Goal: Participate in discussion: Engage in conversation with other users on a specific topic

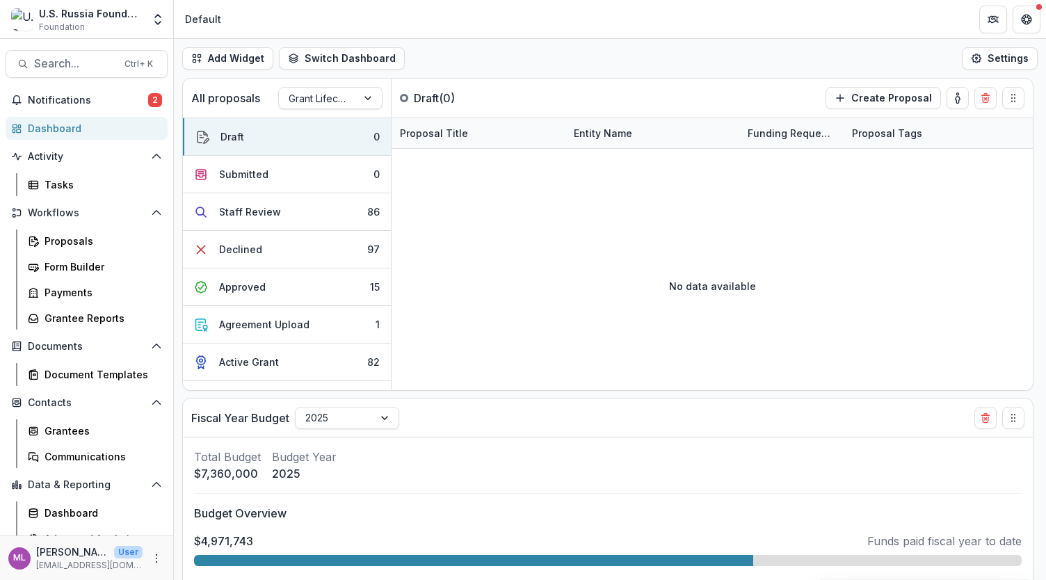
select select "******"
click at [57, 99] on span "Notifications" at bounding box center [88, 101] width 120 height 12
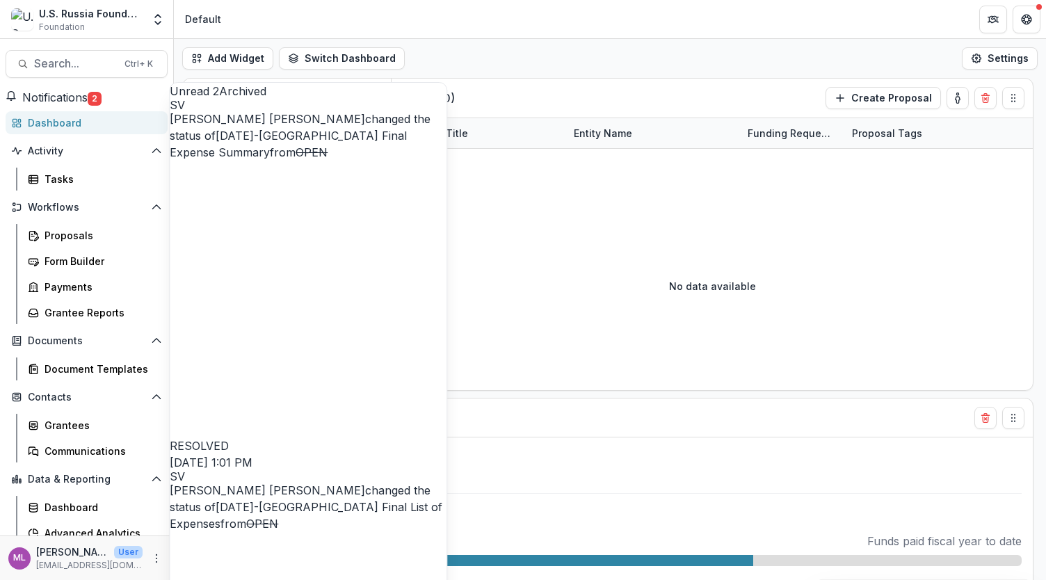
select select "******"
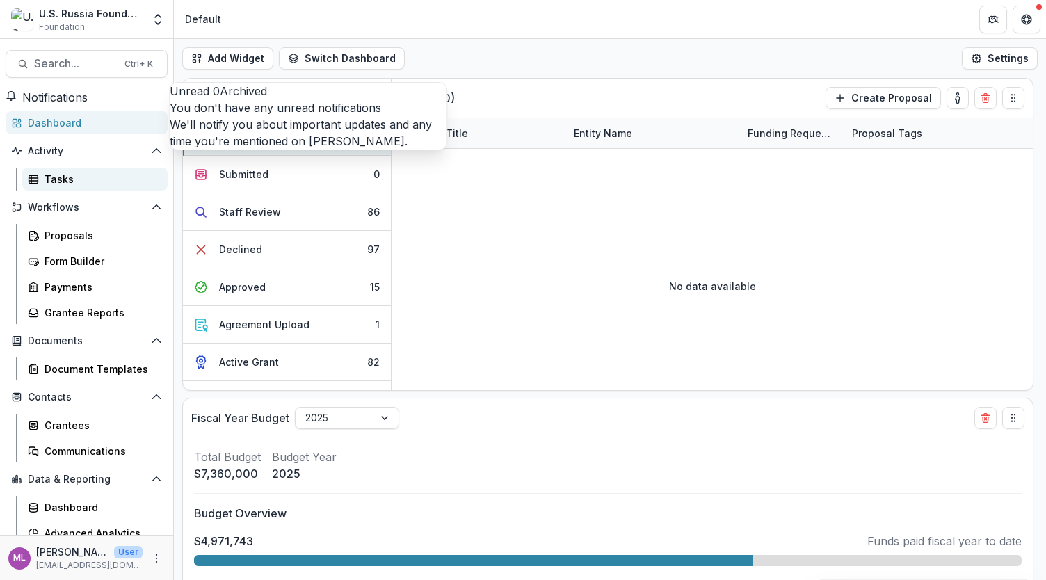
click at [40, 187] on link "Tasks" at bounding box center [94, 179] width 145 height 23
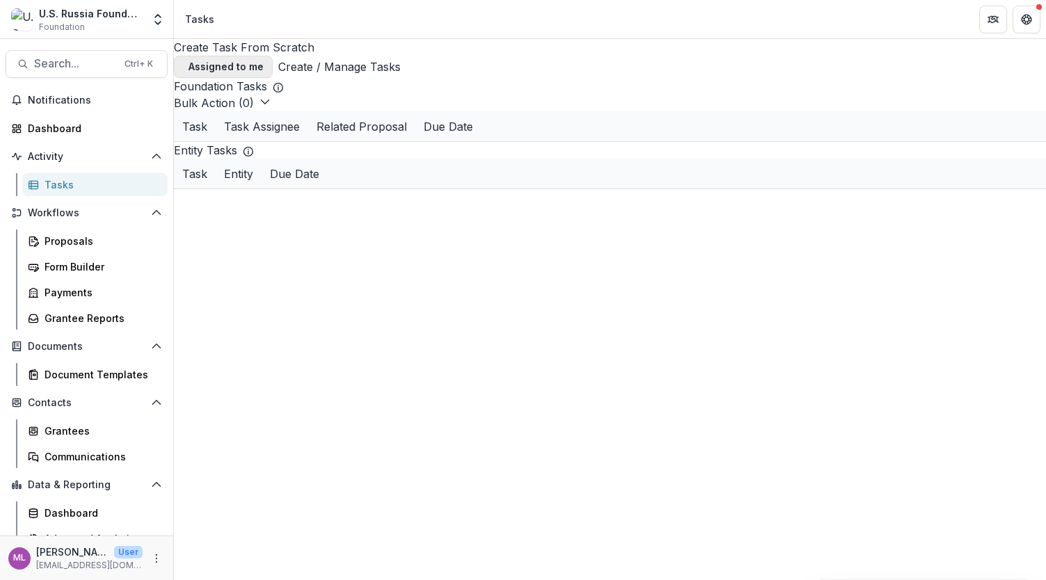
click at [183, 67] on span "button" at bounding box center [183, 67] width 0 height 0
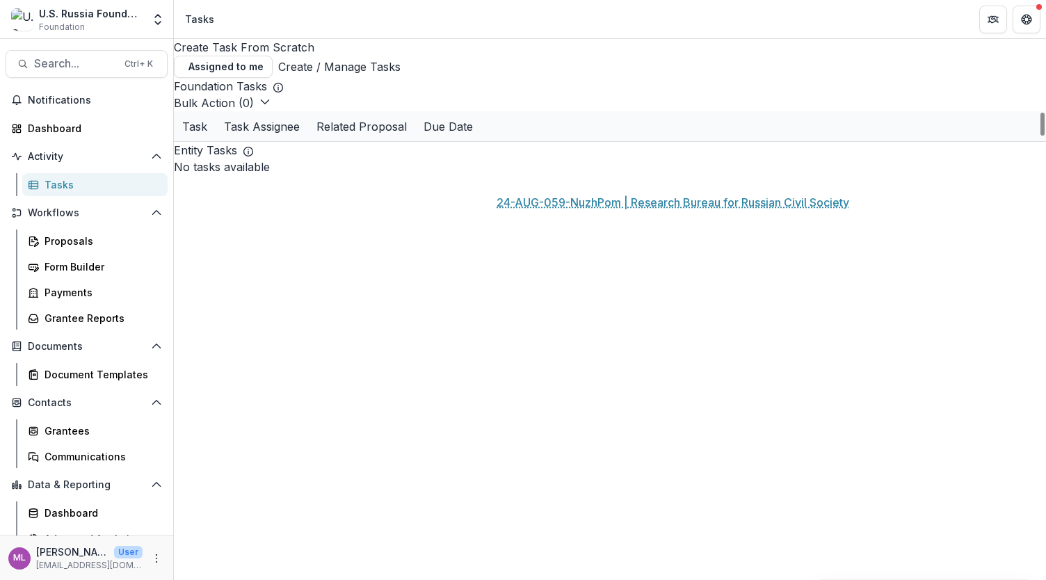
click at [549, 164] on link "24-AUG-059-NuzhPom | Research Bureau for Russian Civil Society" at bounding box center [568, 157] width 157 height 15
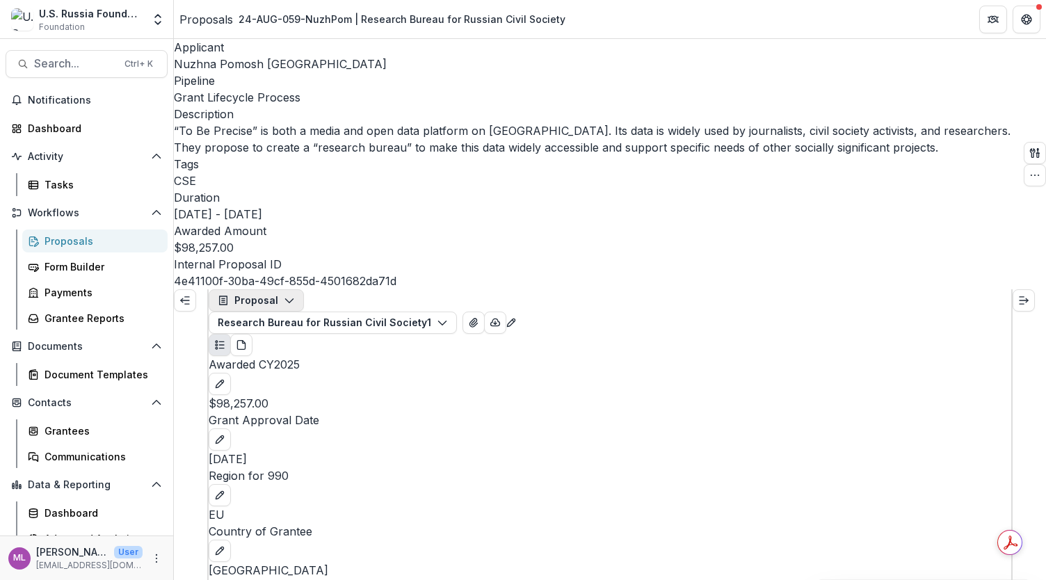
click at [292, 295] on icon "button" at bounding box center [289, 300] width 11 height 11
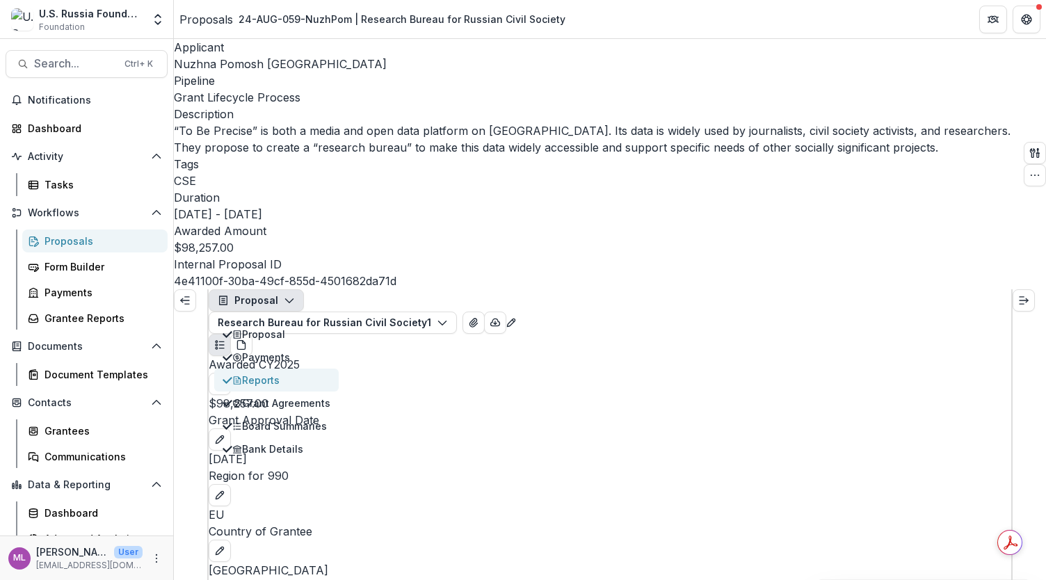
click at [289, 373] on div "Reports" at bounding box center [281, 380] width 98 height 15
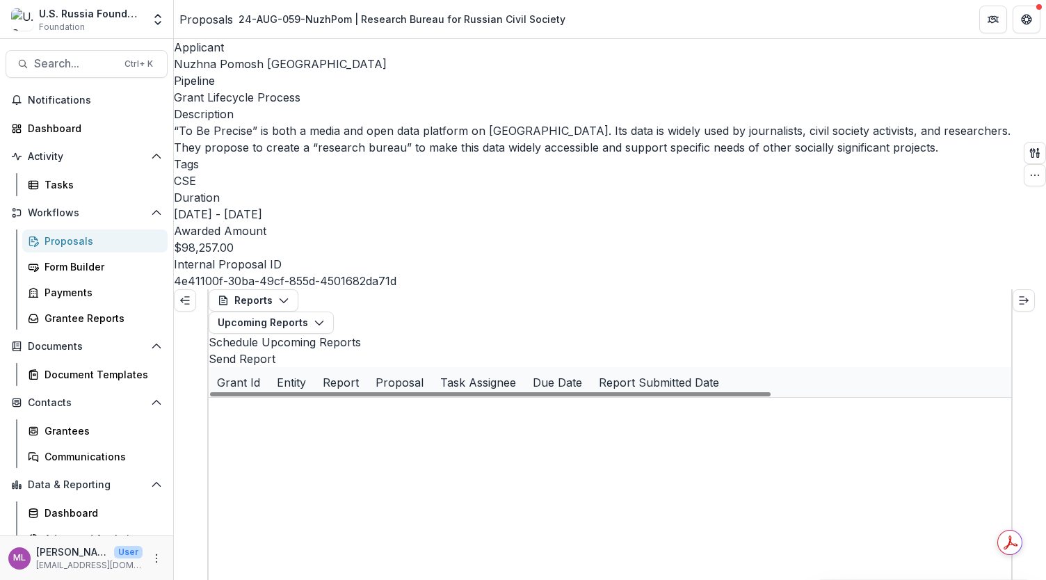
scroll to position [0, 36]
click at [562, 405] on link "Interim Assessment #1" at bounding box center [549, 412] width 109 height 15
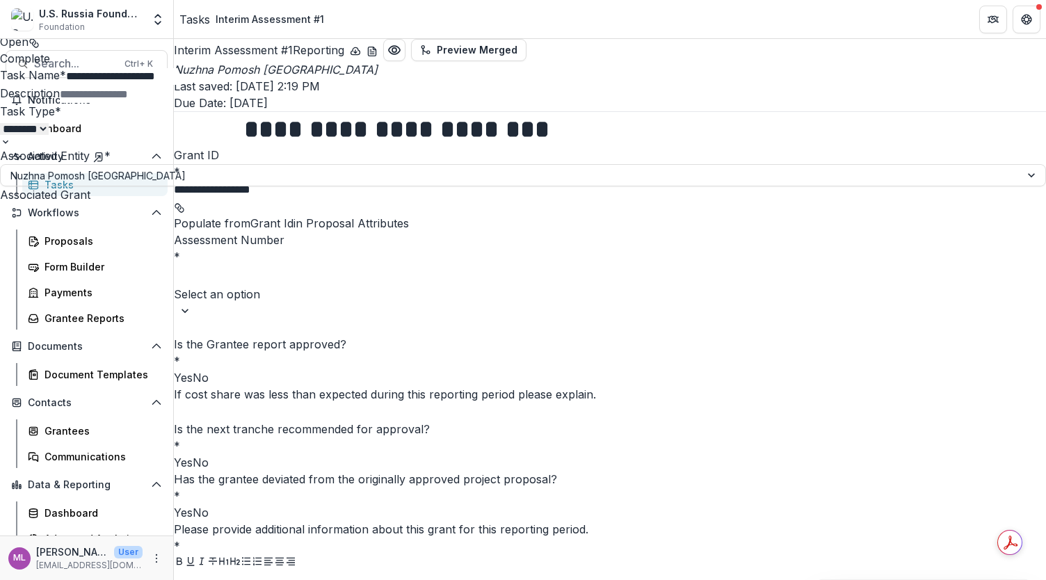
click at [11, 15] on icon "Close" at bounding box center [5, 9] width 11 height 11
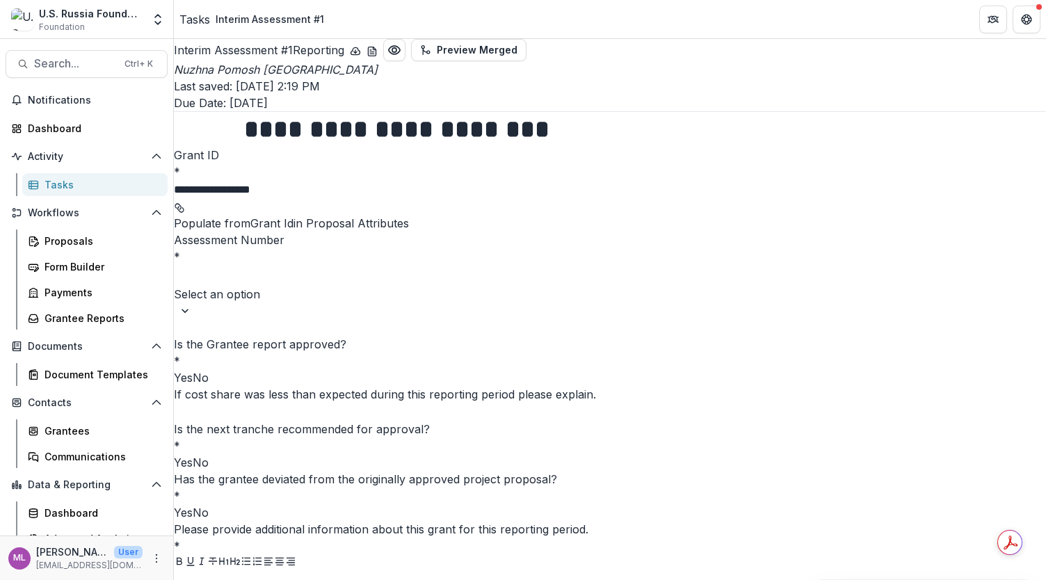
click at [47, 186] on div "Tasks" at bounding box center [101, 184] width 112 height 15
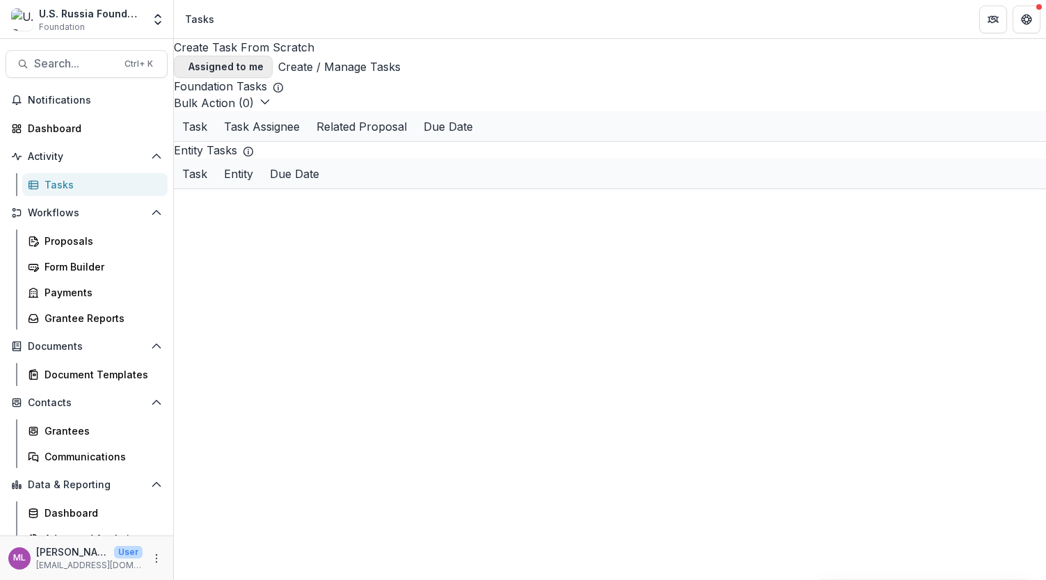
click at [273, 61] on button "Assigned to me" at bounding box center [223, 67] width 99 height 22
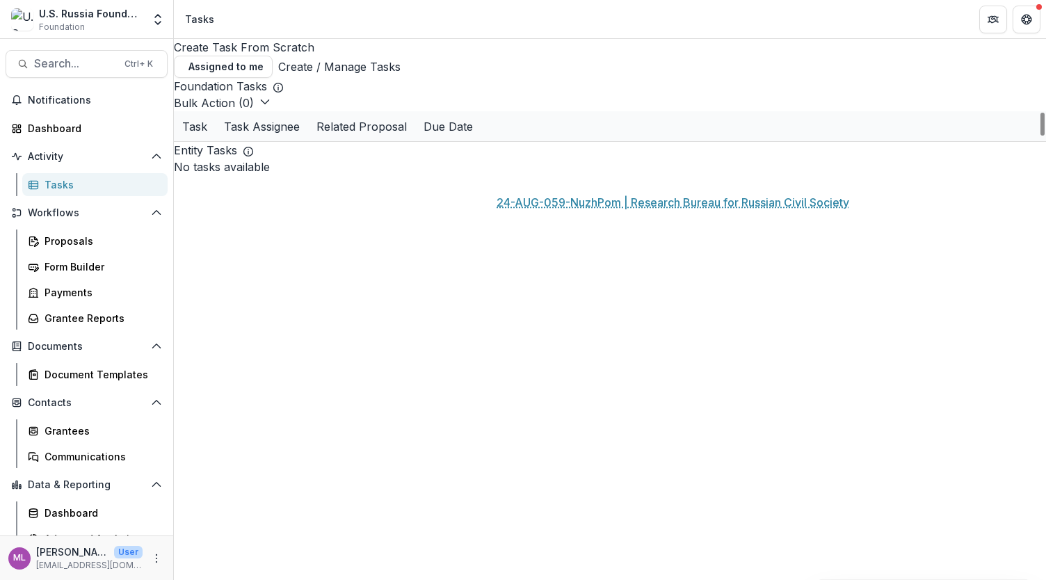
click at [585, 164] on link "24-AUG-059-NuzhPom | Research Bureau for Russian Civil Society" at bounding box center [568, 157] width 157 height 15
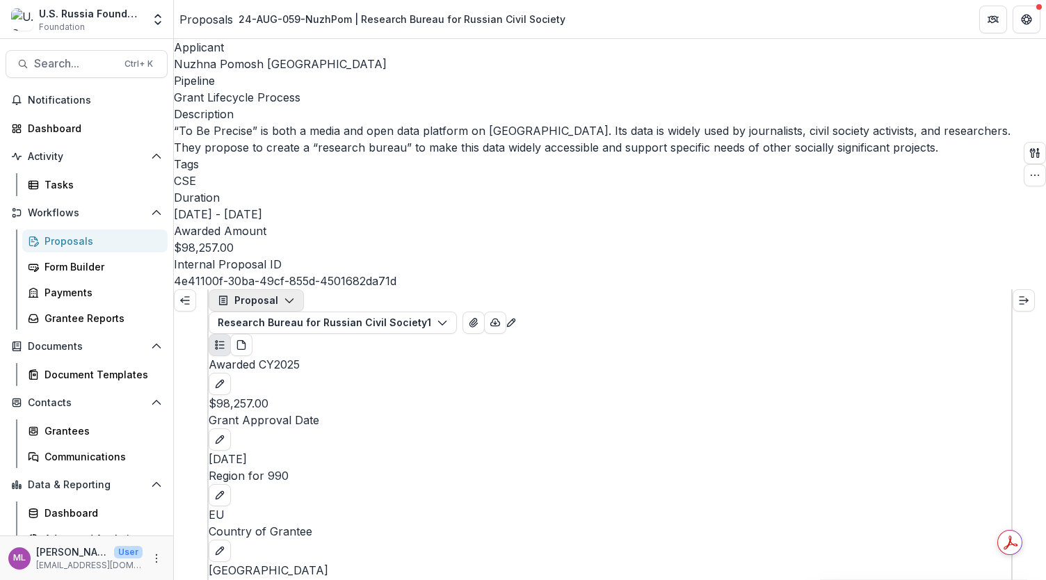
click at [291, 295] on icon "button" at bounding box center [289, 300] width 11 height 11
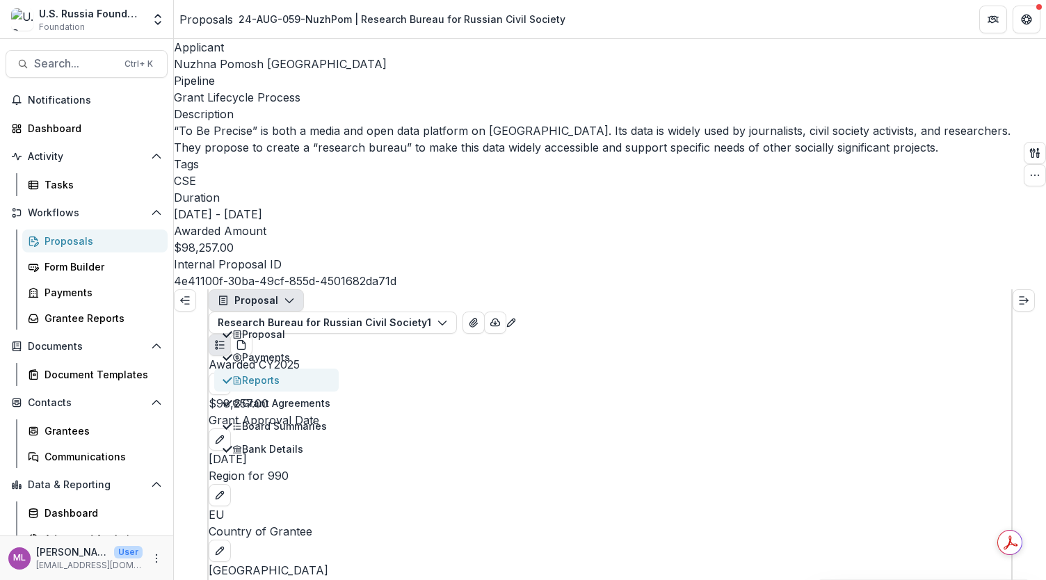
click at [266, 373] on div "Reports" at bounding box center [281, 380] width 98 height 15
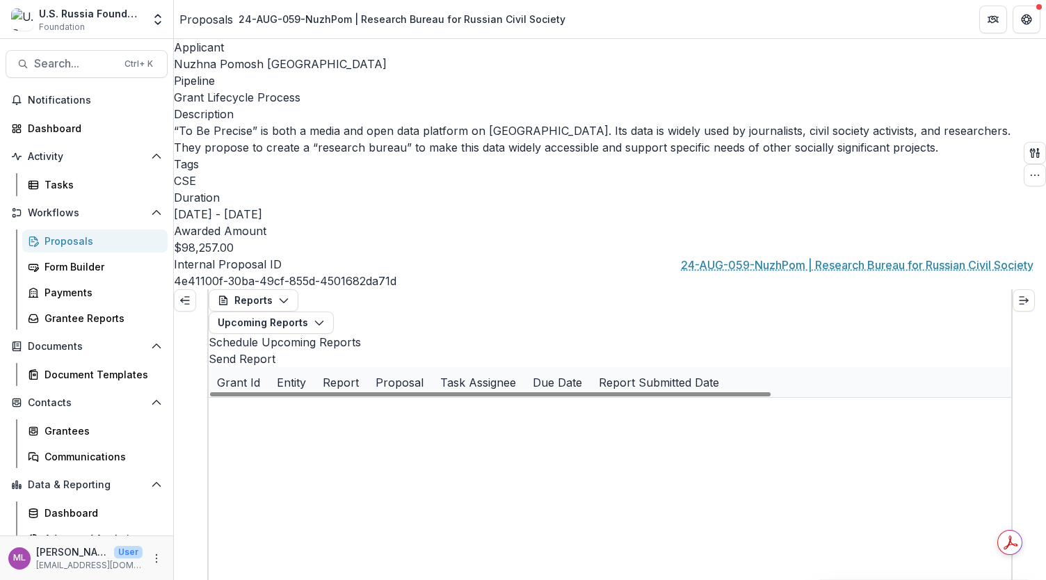
click at [763, 405] on link "24-AUG-059-NuzhPom | Research Bureau for Russian Civil Society" at bounding box center [747, 412] width 157 height 15
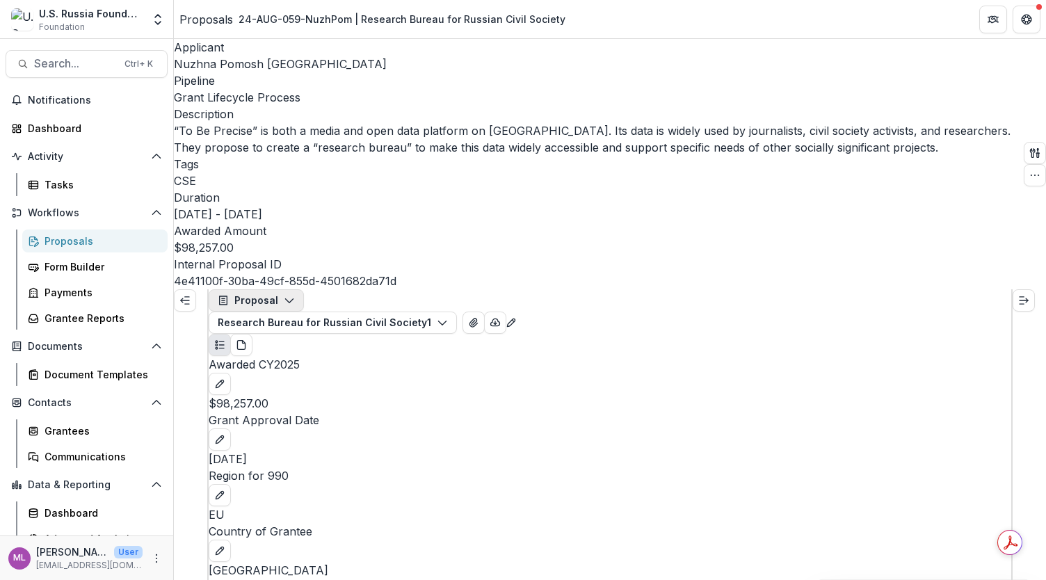
click at [297, 289] on button "Proposal" at bounding box center [256, 300] width 95 height 22
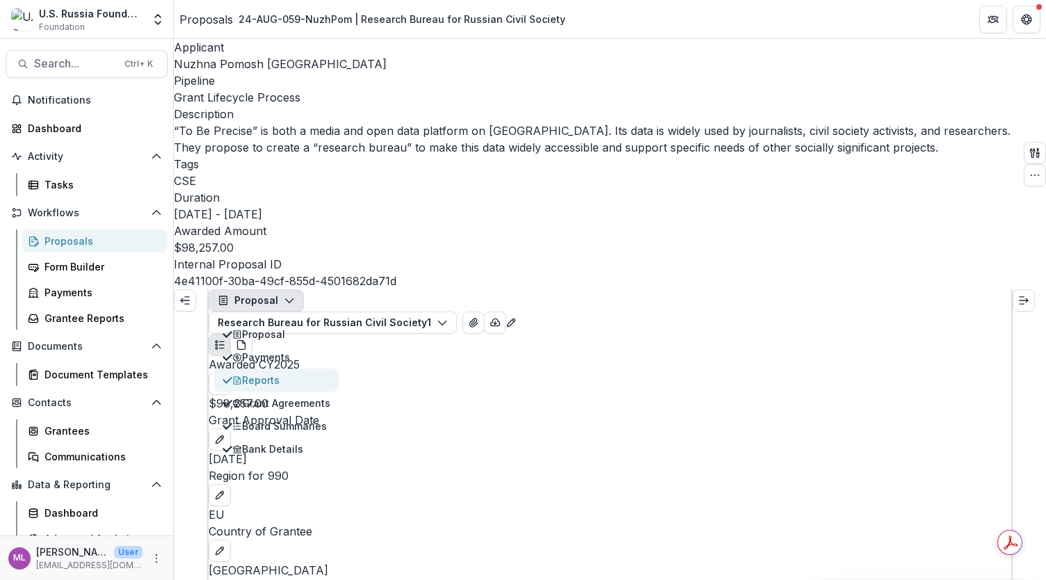
click at [266, 373] on div "Reports" at bounding box center [281, 380] width 98 height 15
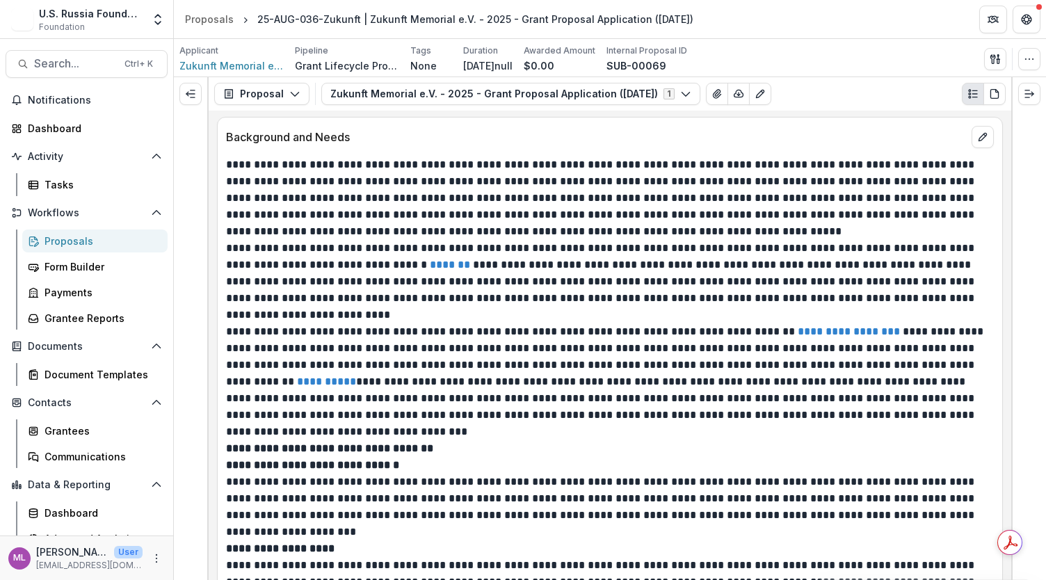
scroll to position [1935, 0]
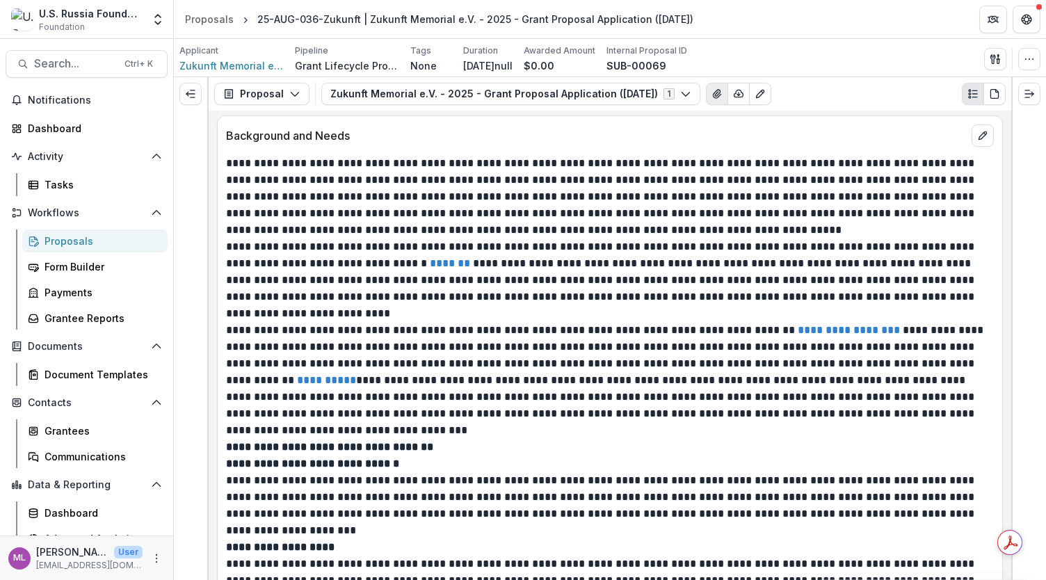
click at [723, 97] on icon "View Attached Files" at bounding box center [717, 93] width 11 height 11
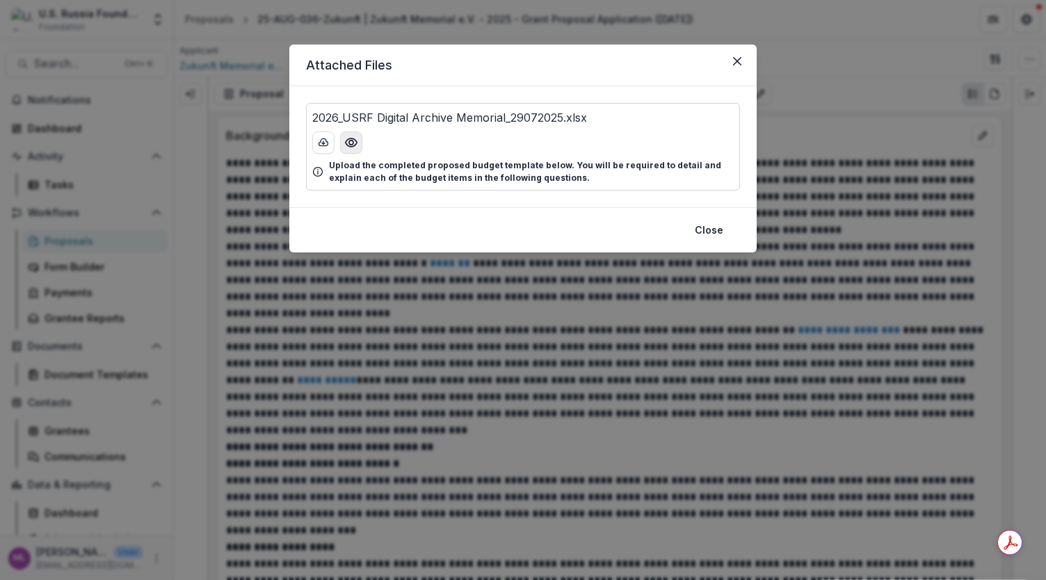
click at [353, 146] on icon "Preview 2026_USRF Digital Archive Memorial_29072025.xlsx" at bounding box center [351, 142] width 11 height 8
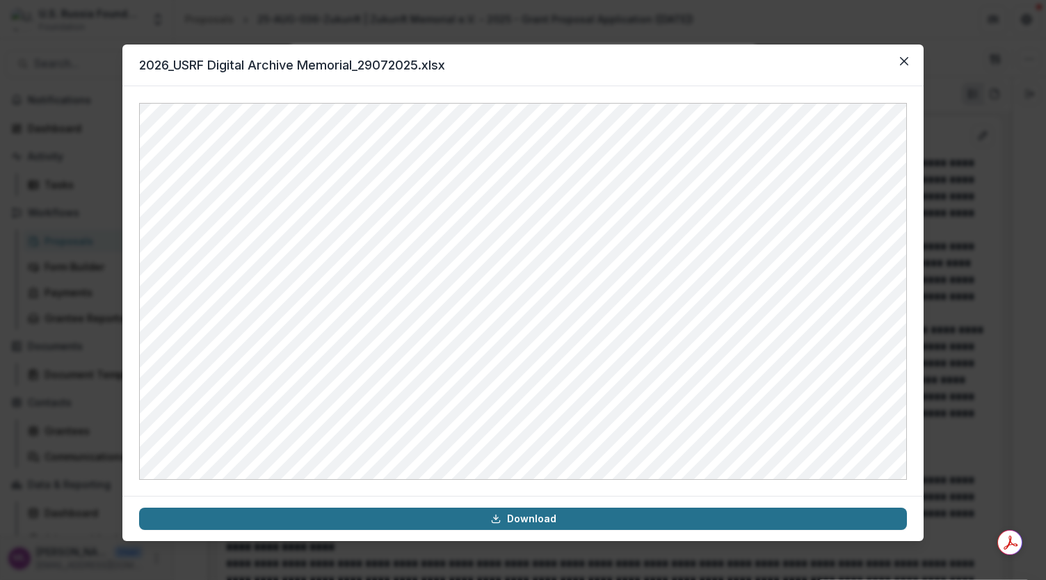
click at [524, 522] on link "Download" at bounding box center [523, 519] width 768 height 22
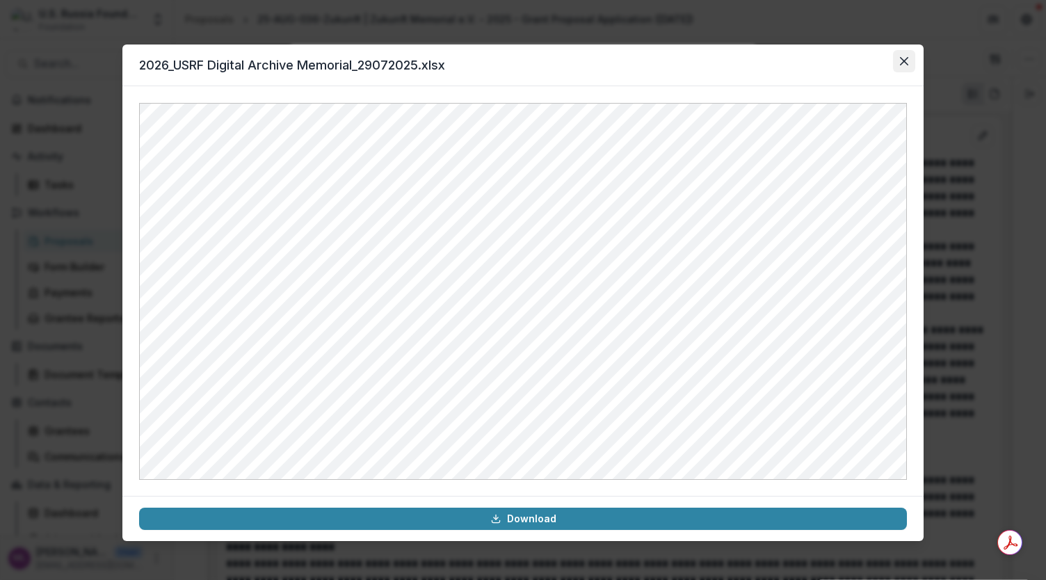
click at [904, 61] on icon "Close" at bounding box center [904, 61] width 8 height 8
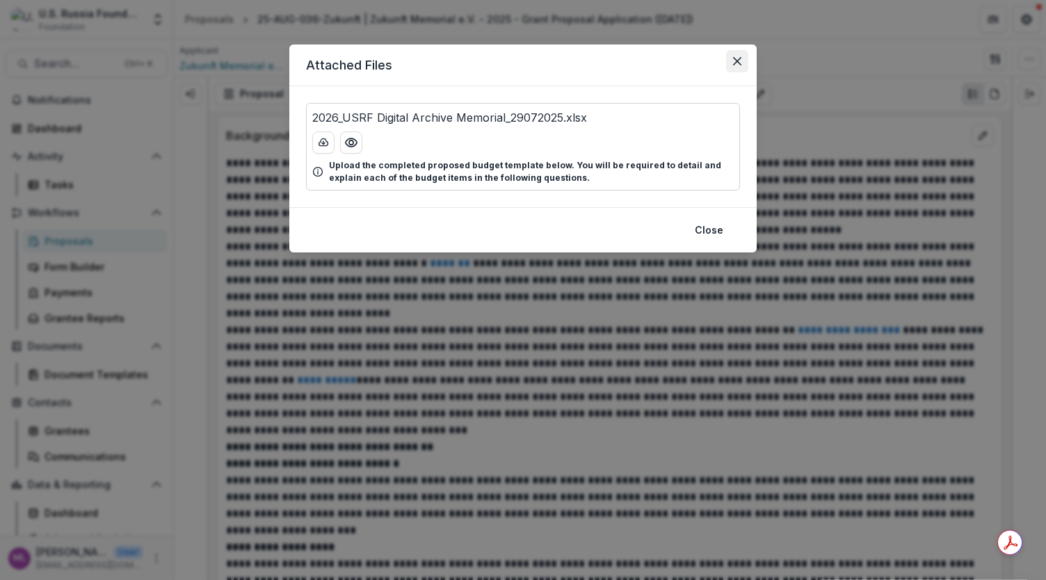
click at [737, 59] on icon "Close" at bounding box center [737, 61] width 8 height 8
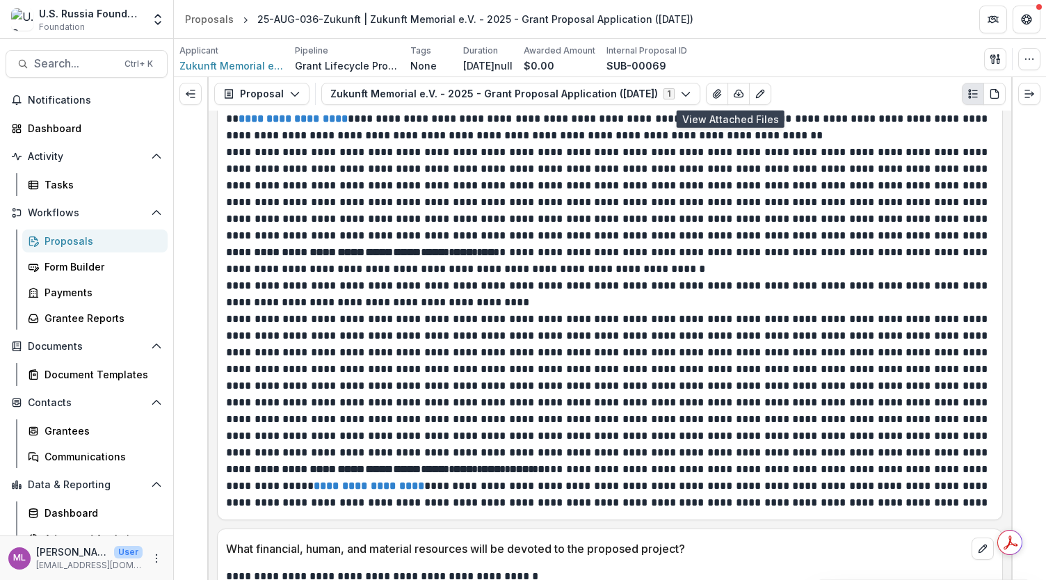
scroll to position [3533, 0]
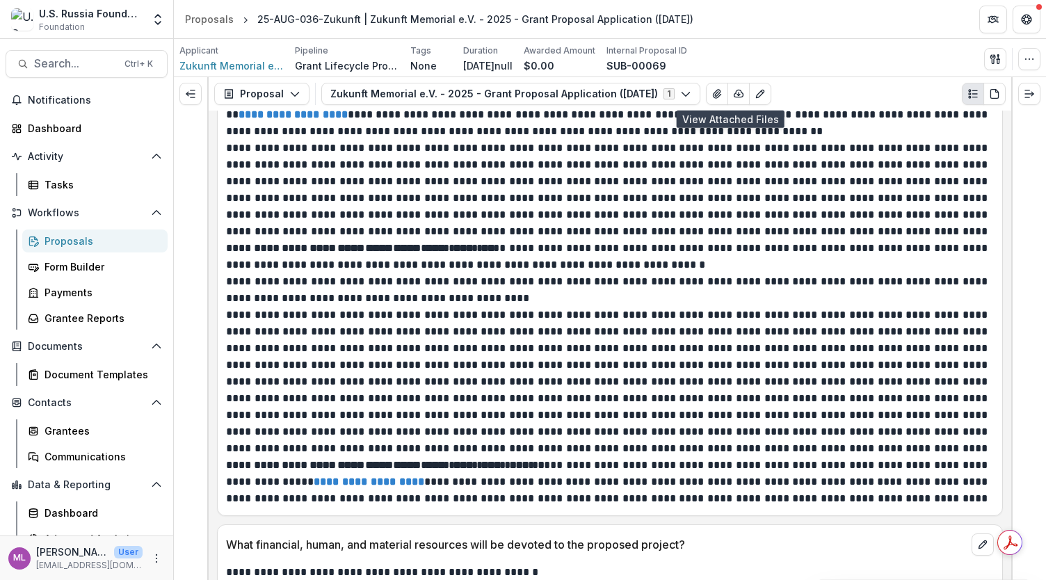
click at [974, 97] on line "Plaintext view" at bounding box center [974, 97] width 5 height 0
click at [1027, 97] on line "Expand right" at bounding box center [1027, 97] width 4 height 0
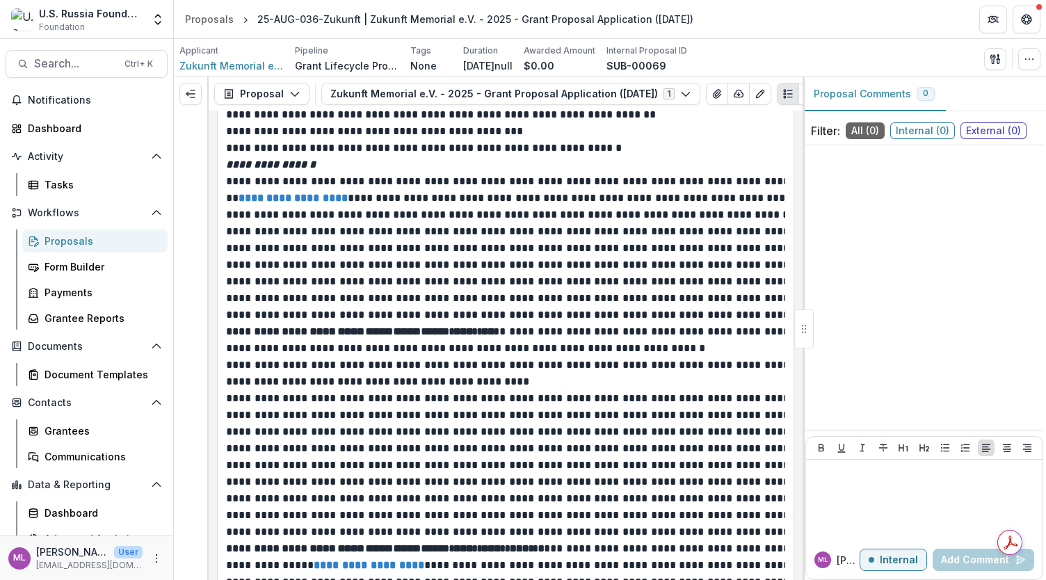
scroll to position [3917, 0]
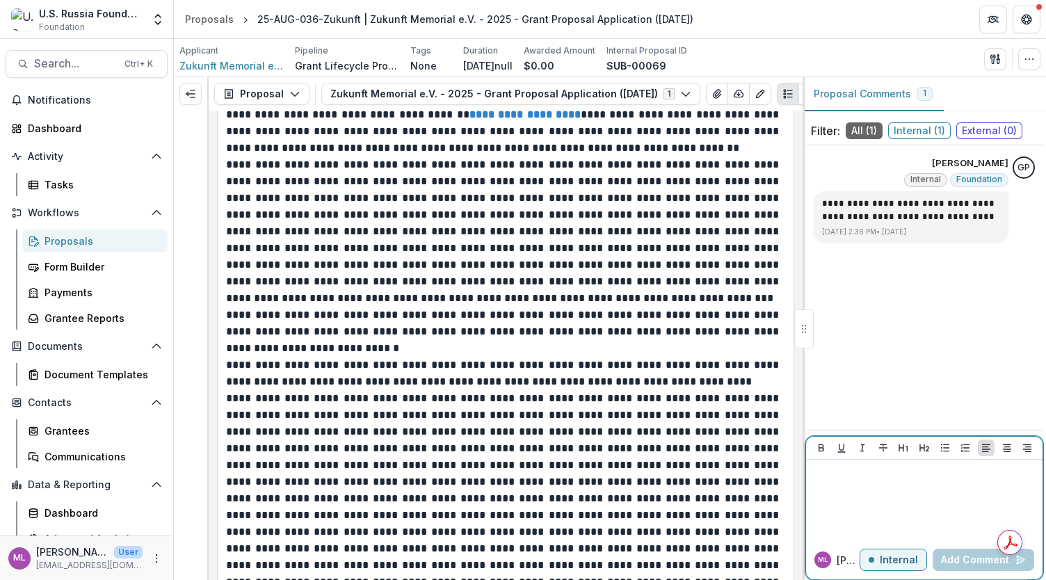
click at [916, 478] on p at bounding box center [924, 472] width 225 height 15
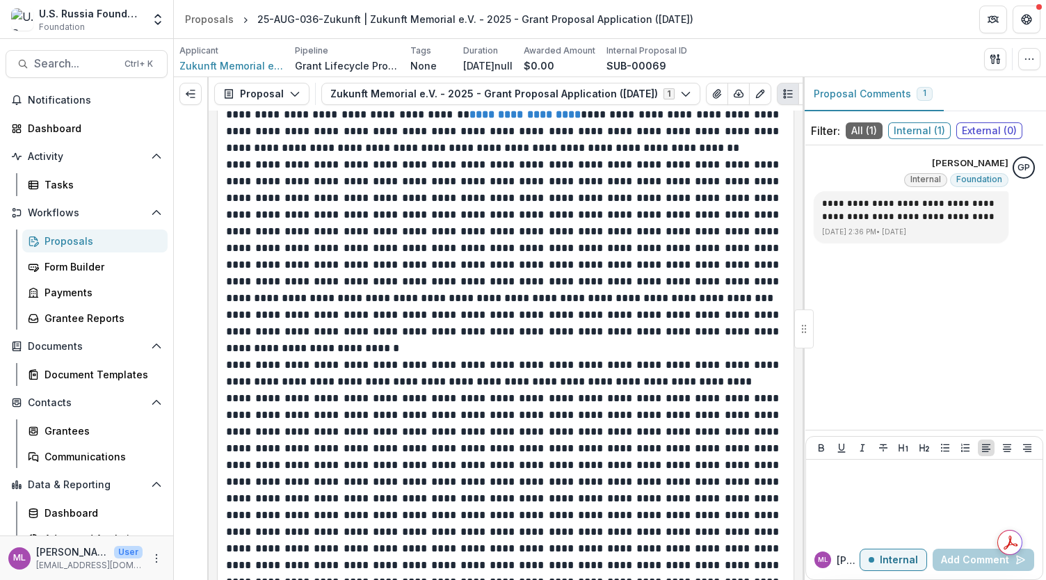
click at [978, 130] on span "External ( 0 )" at bounding box center [989, 130] width 66 height 17
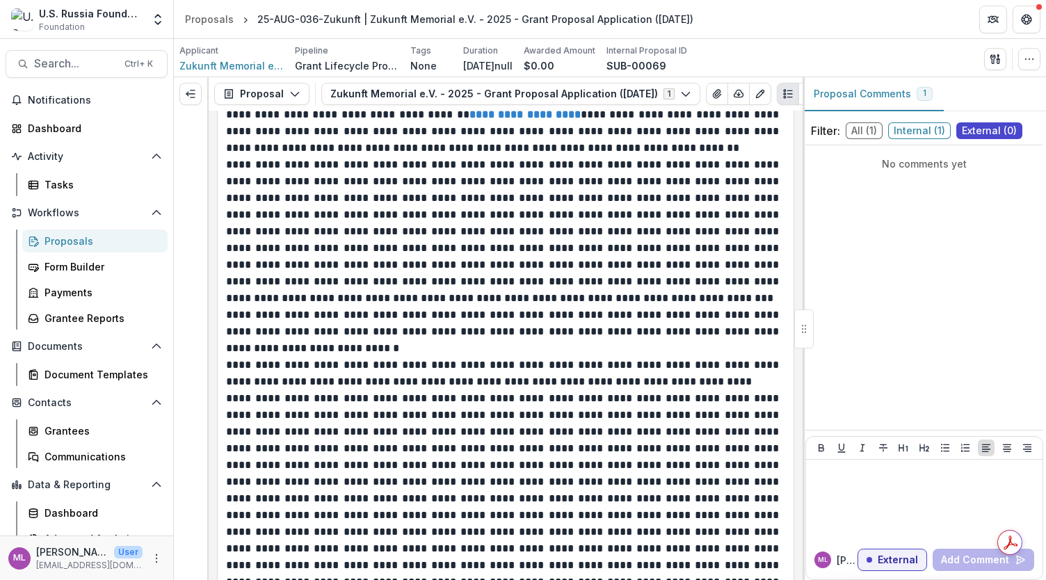
click at [910, 201] on div "No comments yet" at bounding box center [924, 287] width 238 height 273
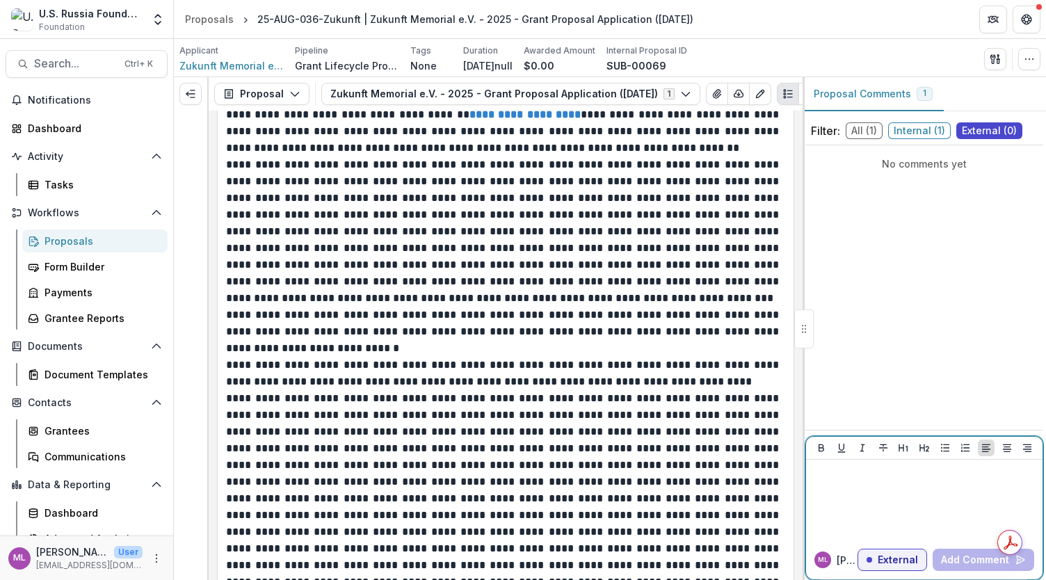
click at [861, 481] on div at bounding box center [924, 500] width 225 height 70
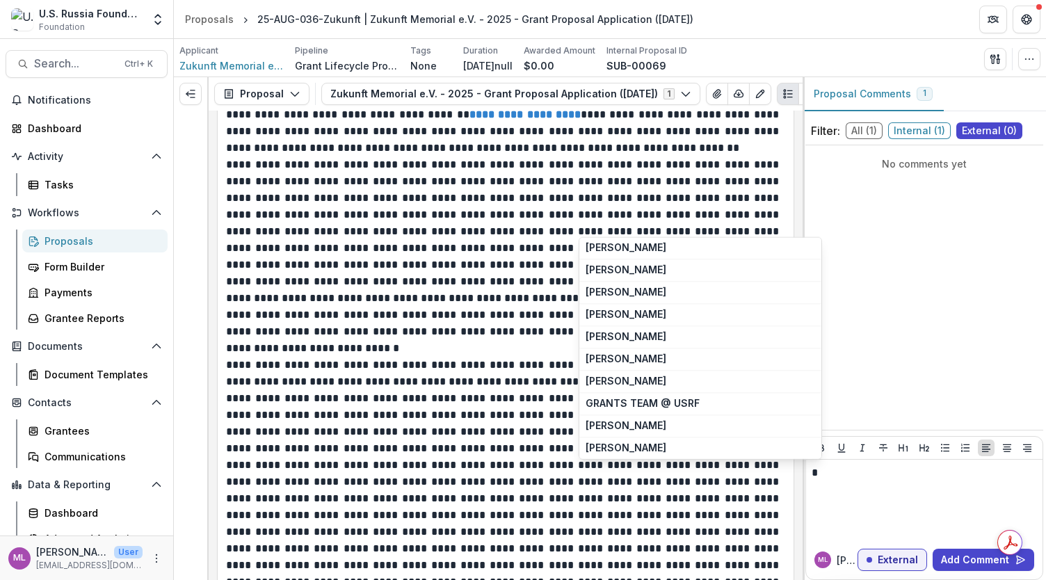
scroll to position [0, 0]
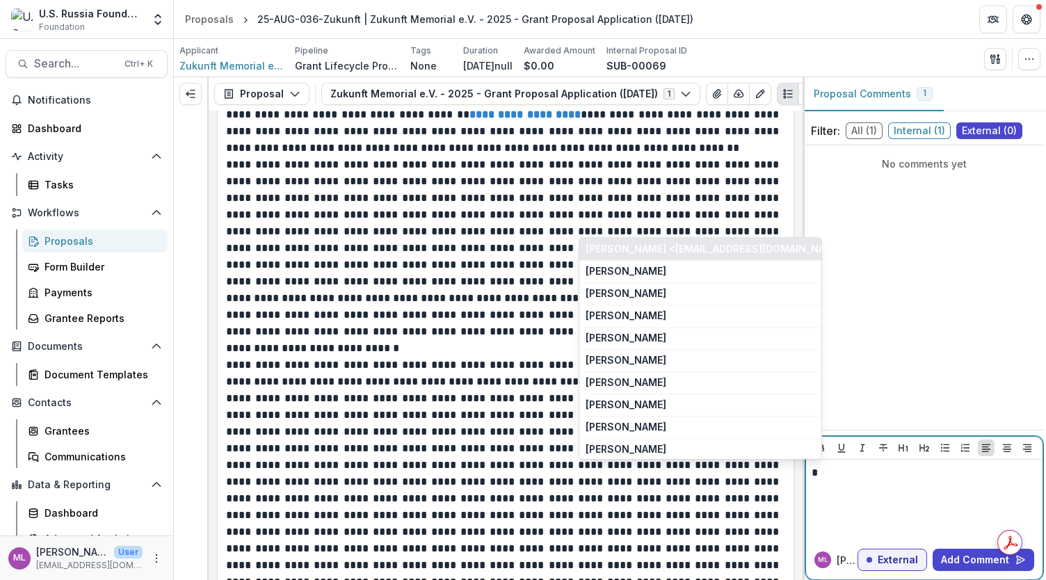
click at [638, 248] on button "Ekaterina Gurtovaya <archiv@zukunft-memorial.org>" at bounding box center [700, 249] width 242 height 22
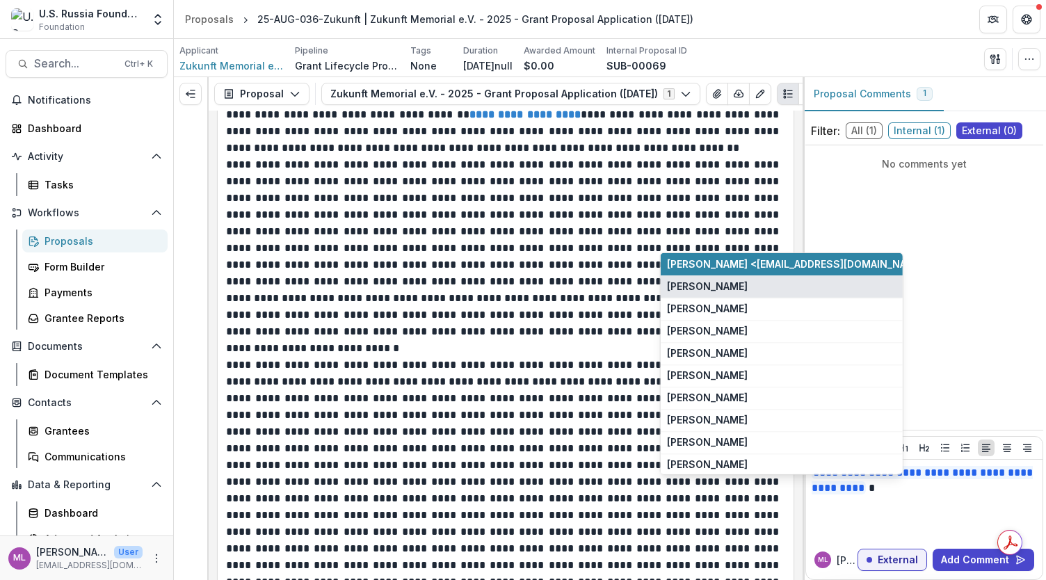
click at [736, 289] on button "Elena Zhemkova" at bounding box center [782, 286] width 242 height 22
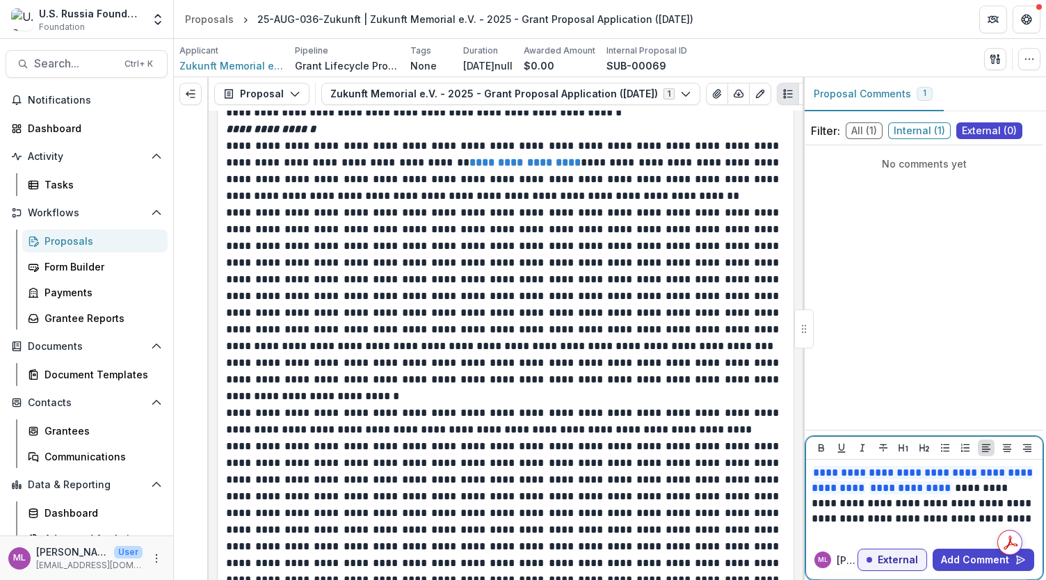
scroll to position [3870, 0]
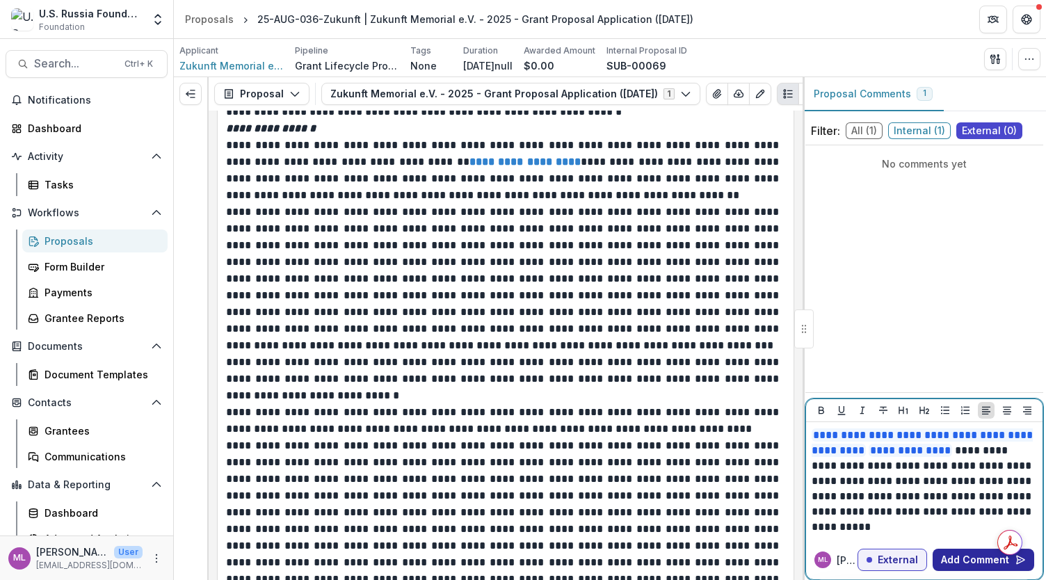
click at [960, 560] on button "Add Comment" at bounding box center [984, 560] width 102 height 22
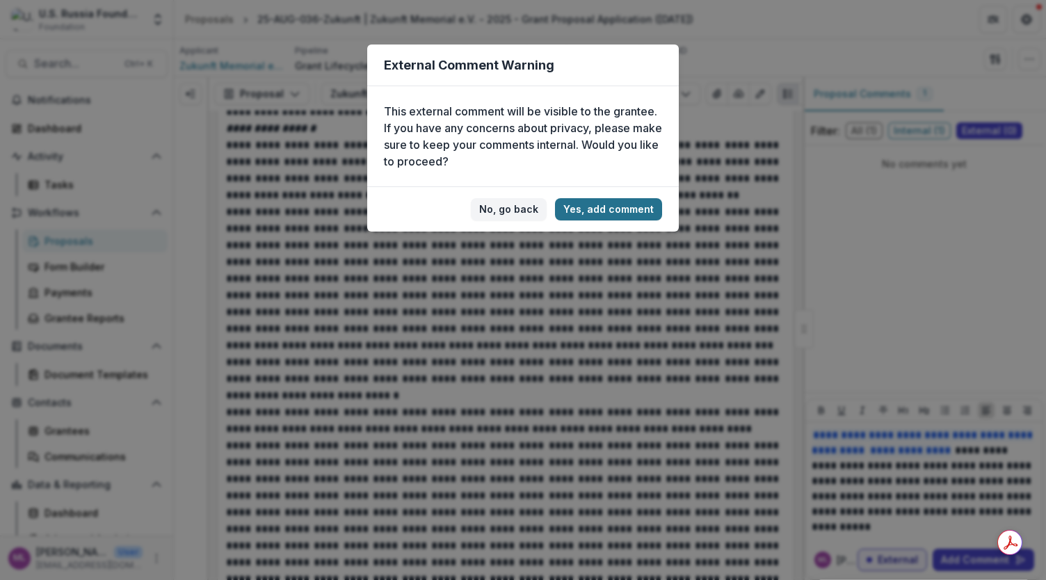
click at [620, 211] on button "Yes, add comment" at bounding box center [608, 209] width 107 height 22
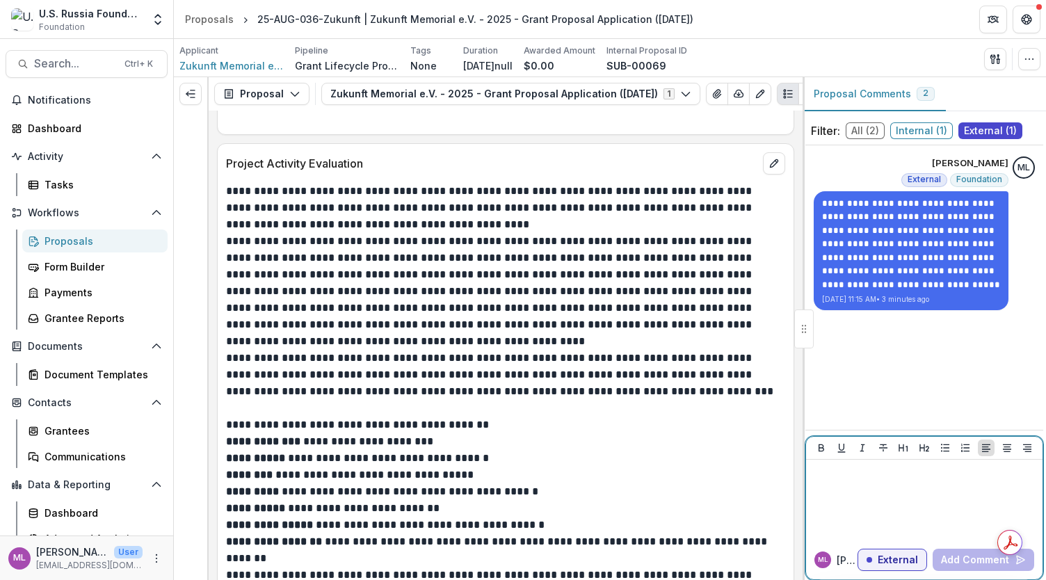
scroll to position [4823, 0]
